Goal: Task Accomplishment & Management: Complete application form

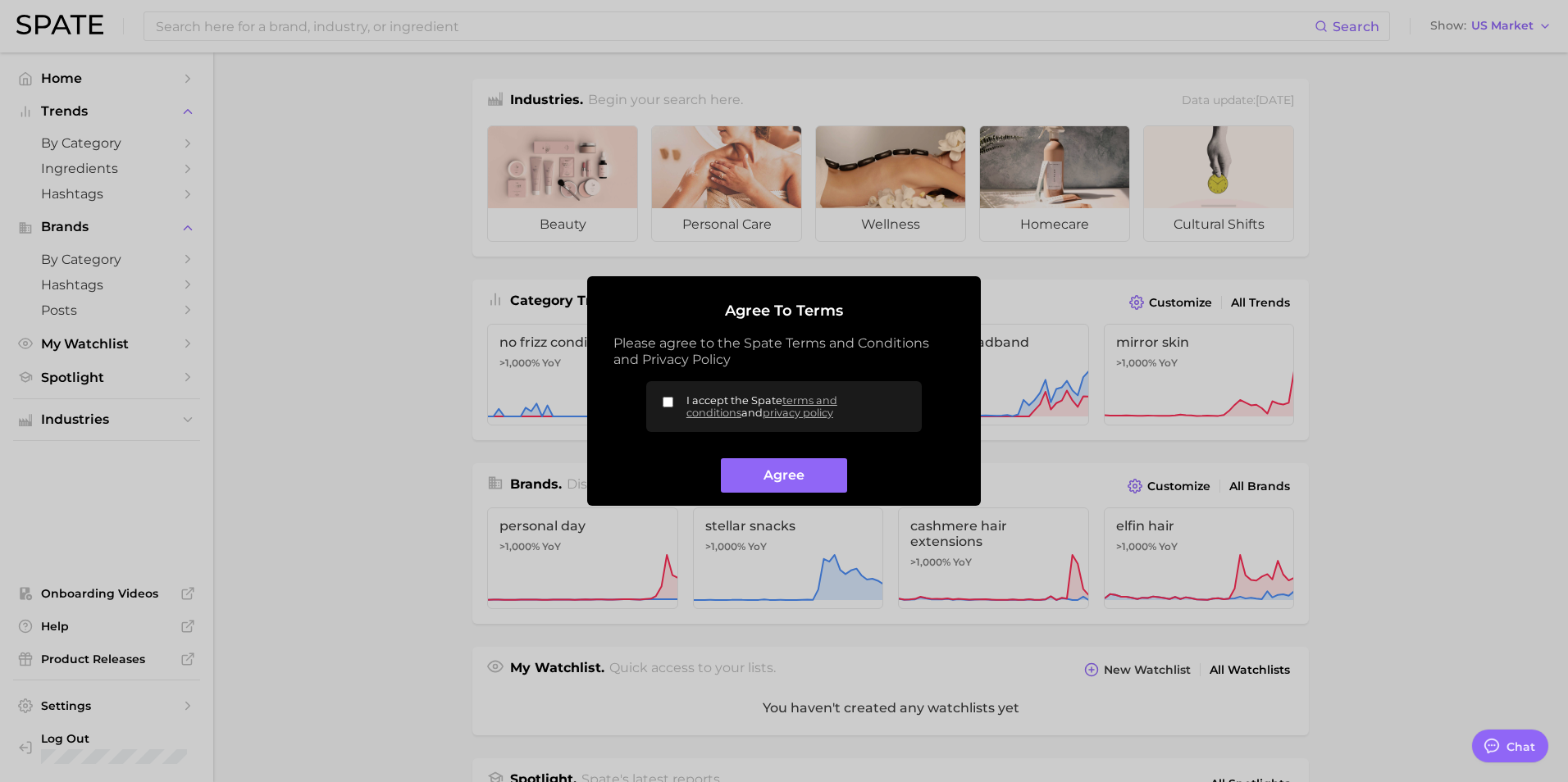
click at [668, 398] on input "I accept the Spate terms and conditions and privacy policy" at bounding box center [667, 402] width 11 height 11
checkbox input "true"
click at [782, 472] on button "Agree" at bounding box center [783, 476] width 126 height 35
